Goal: Task Accomplishment & Management: Manage account settings

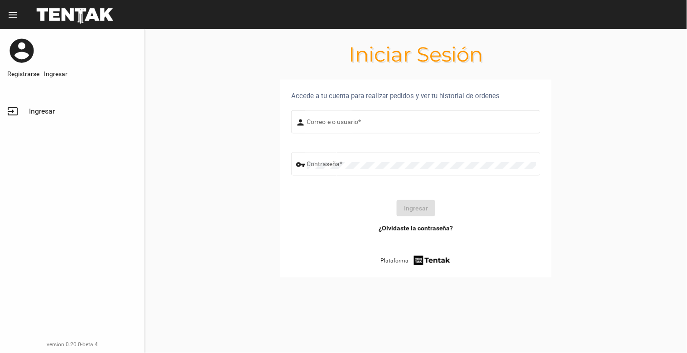
type input "[EMAIL_ADDRESS][DOMAIN_NAME]"
click at [424, 205] on button "Ingresar" at bounding box center [415, 208] width 38 height 16
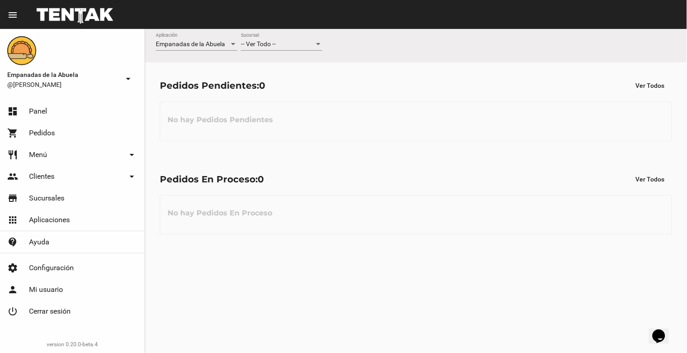
click at [317, 42] on div at bounding box center [318, 44] width 8 height 7
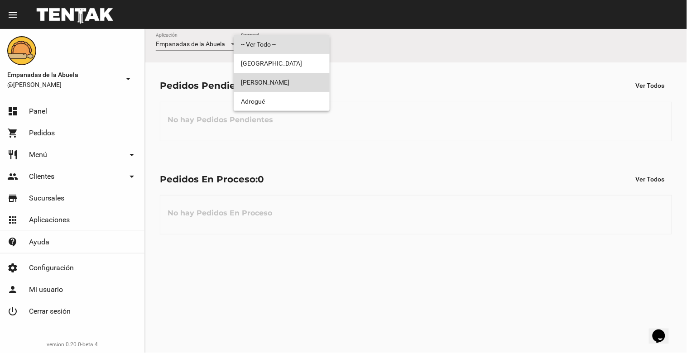
click at [313, 74] on span "[PERSON_NAME]" at bounding box center [281, 82] width 81 height 19
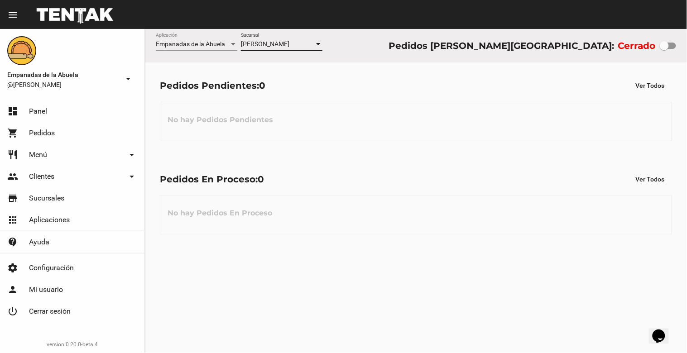
click at [663, 46] on div at bounding box center [663, 45] width 9 height 9
click at [664, 49] on input "checkbox" at bounding box center [664, 49] width 0 height 0
checkbox input "true"
